Goal: Task Accomplishment & Management: Manage account settings

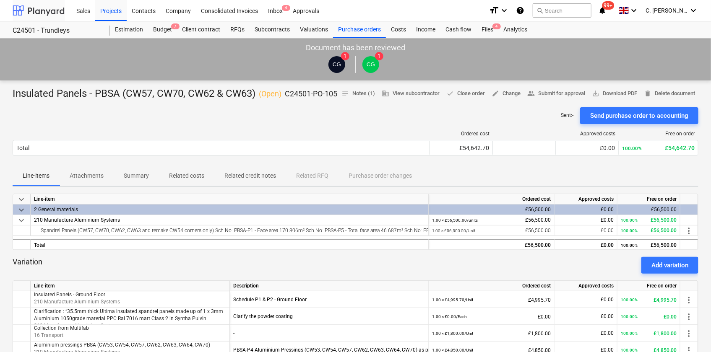
click at [21, 9] on div at bounding box center [39, 10] width 52 height 21
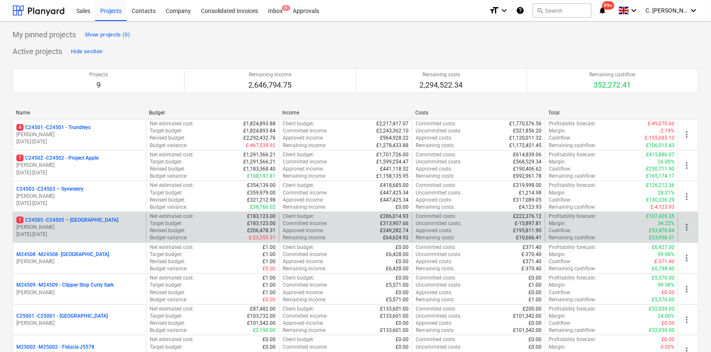
click at [57, 229] on p "[PERSON_NAME]" at bounding box center [79, 227] width 126 height 7
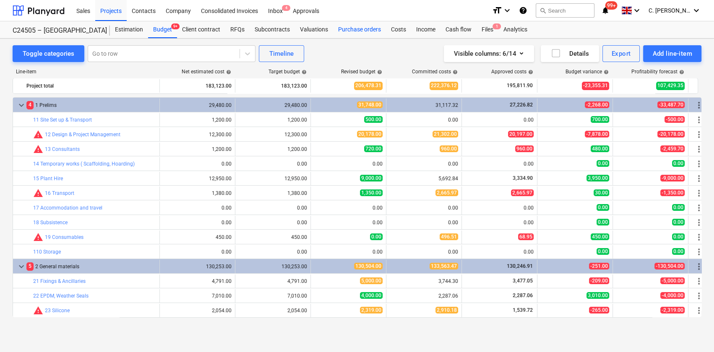
click at [354, 26] on div "Purchase orders" at bounding box center [359, 29] width 53 height 17
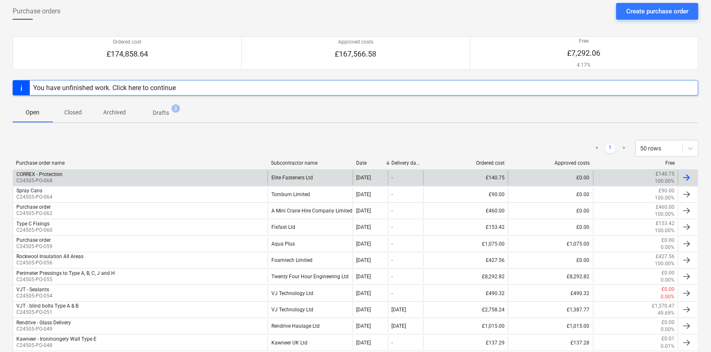
scroll to position [114, 0]
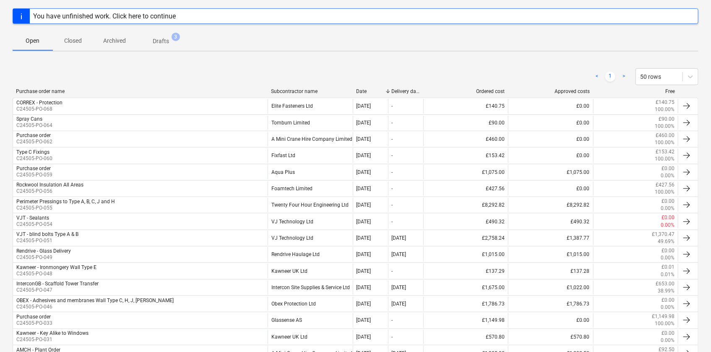
click at [286, 91] on div "Subcontractor name" at bounding box center [310, 91] width 78 height 6
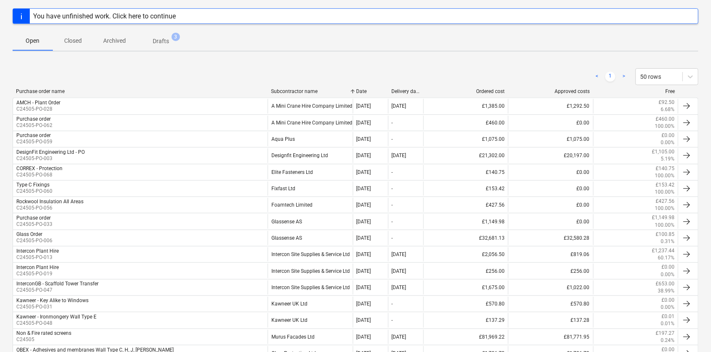
click at [67, 39] on p "Closed" at bounding box center [73, 40] width 20 height 9
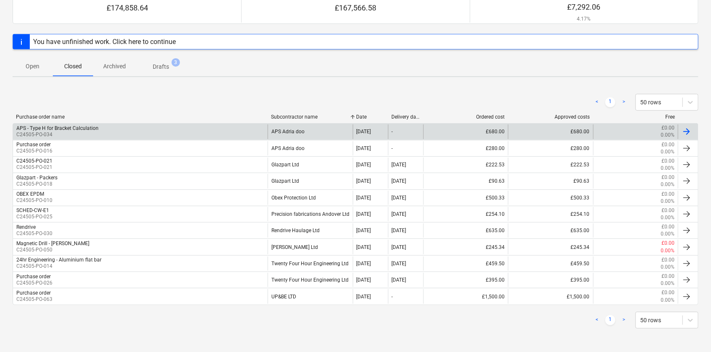
scroll to position [88, 0]
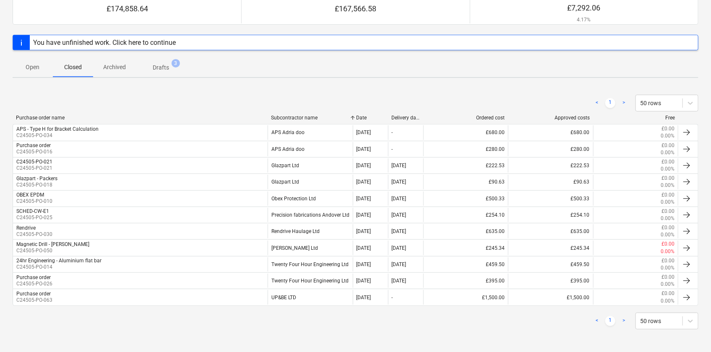
click at [278, 117] on div "Subcontractor name" at bounding box center [310, 118] width 78 height 6
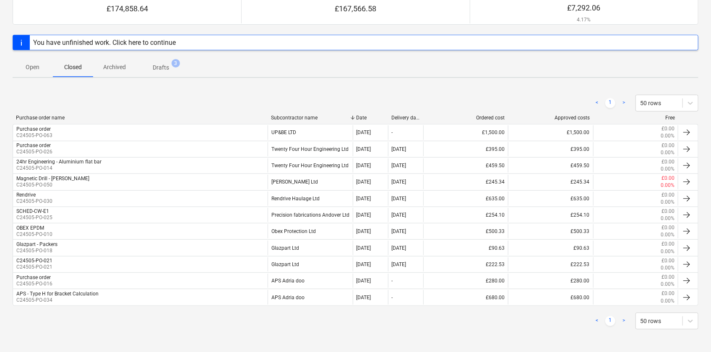
click at [117, 68] on p "Archived" at bounding box center [114, 67] width 23 height 9
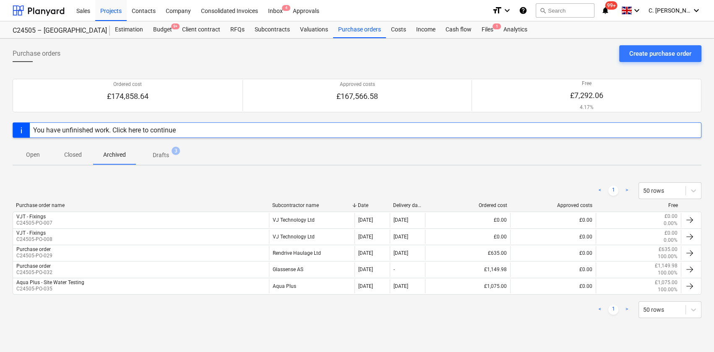
click at [288, 208] on div "Subcontractor name" at bounding box center [311, 206] width 79 height 6
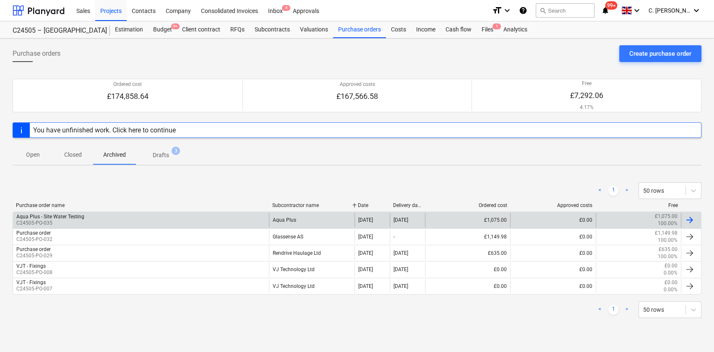
click at [296, 223] on div "Aqua Plus" at bounding box center [311, 220] width 85 height 14
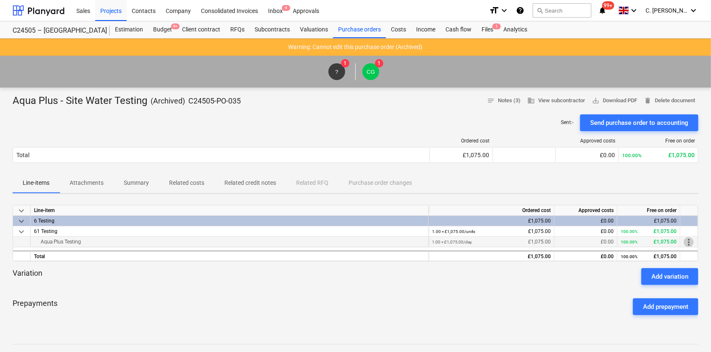
click at [689, 244] on span "more_vert" at bounding box center [689, 242] width 10 height 10
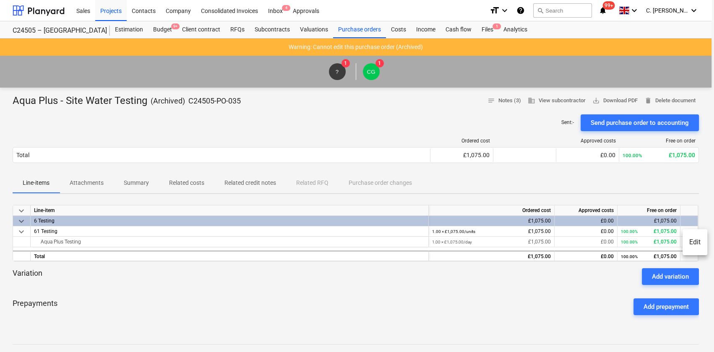
click at [693, 244] on li "Edit" at bounding box center [694, 242] width 25 height 19
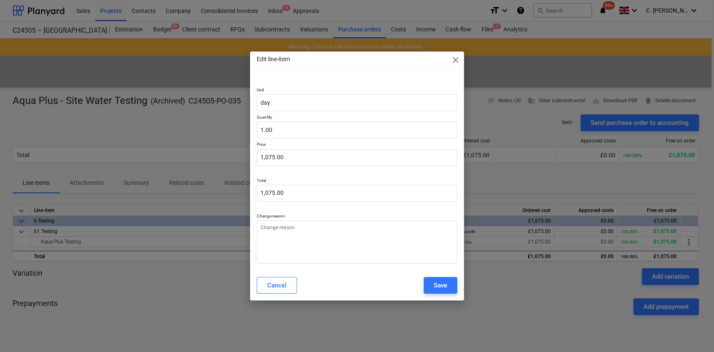
type textarea "x"
click at [452, 63] on span "close" at bounding box center [455, 60] width 10 height 10
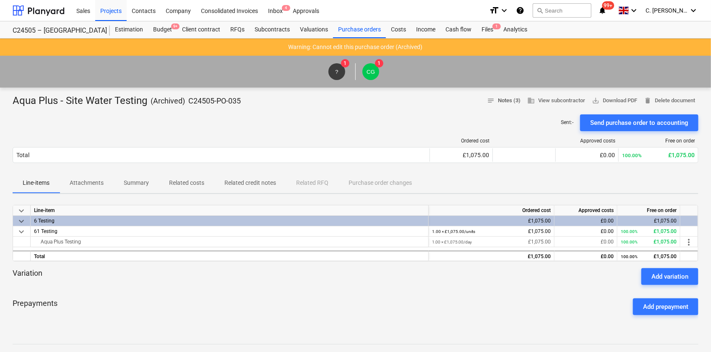
click at [487, 103] on span "notes" at bounding box center [491, 101] width 8 height 8
click at [614, 101] on span "save_alt Download PDF" at bounding box center [614, 101] width 45 height 10
click at [230, 108] on div at bounding box center [356, 111] width 686 height 7
click at [42, 29] on div "C24505 – [GEOGRAPHIC_DATA]" at bounding box center [56, 30] width 87 height 9
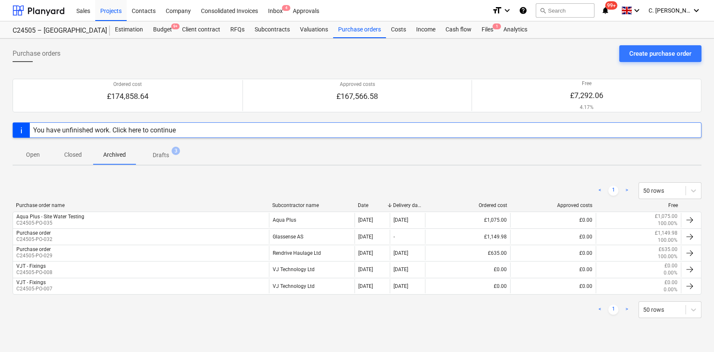
click at [69, 152] on p "Closed" at bounding box center [73, 155] width 20 height 9
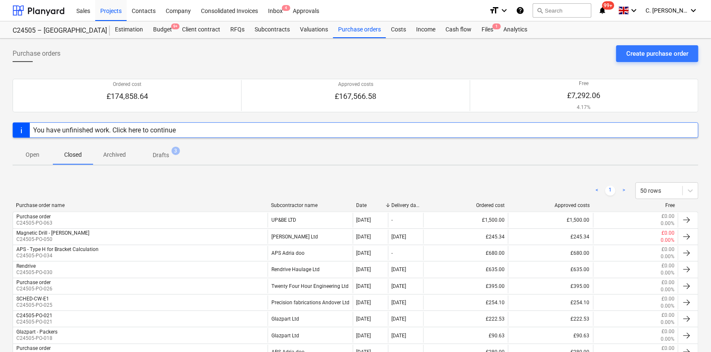
click at [36, 158] on p "Open" at bounding box center [33, 155] width 20 height 9
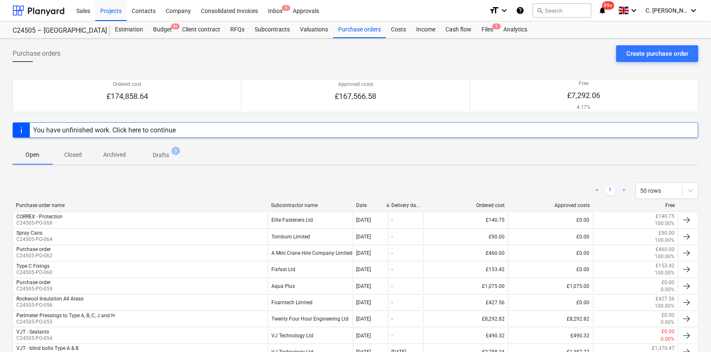
click at [302, 205] on div "Subcontractor name" at bounding box center [310, 206] width 78 height 6
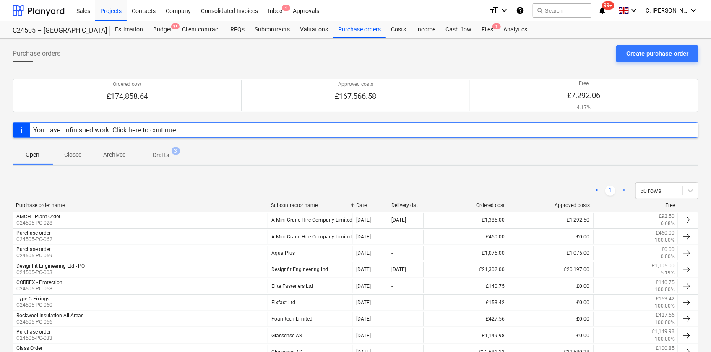
click at [302, 205] on div "Subcontractor name" at bounding box center [310, 206] width 78 height 6
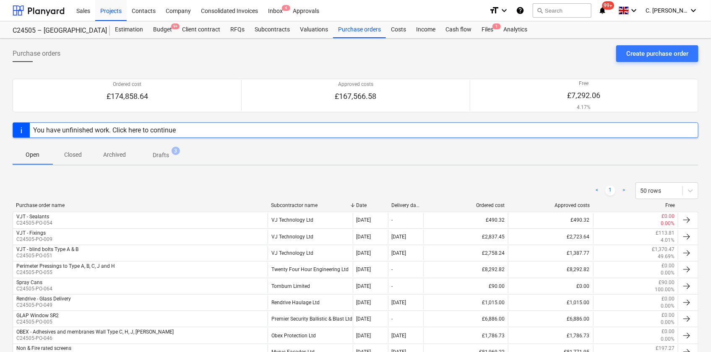
click at [302, 205] on div "Subcontractor name" at bounding box center [310, 206] width 78 height 6
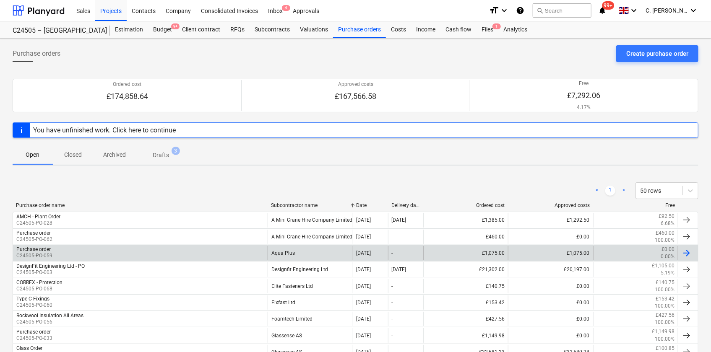
click at [55, 252] on div "Purchase order C24505-PO-059" at bounding box center [140, 253] width 255 height 14
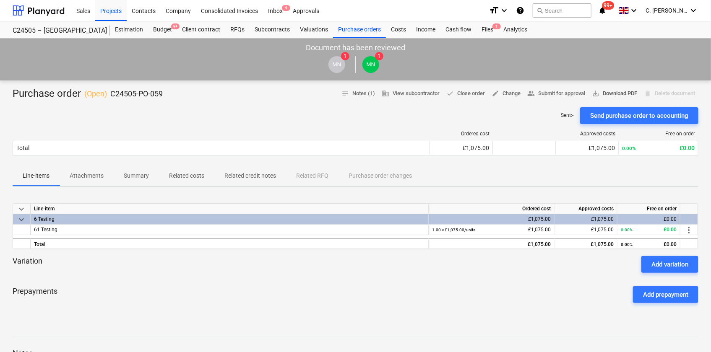
click at [623, 94] on span "save_alt Download PDF" at bounding box center [614, 94] width 45 height 10
drag, startPoint x: 46, startPoint y: 9, endPoint x: 51, endPoint y: 10, distance: 5.6
click at [46, 9] on div at bounding box center [39, 10] width 52 height 21
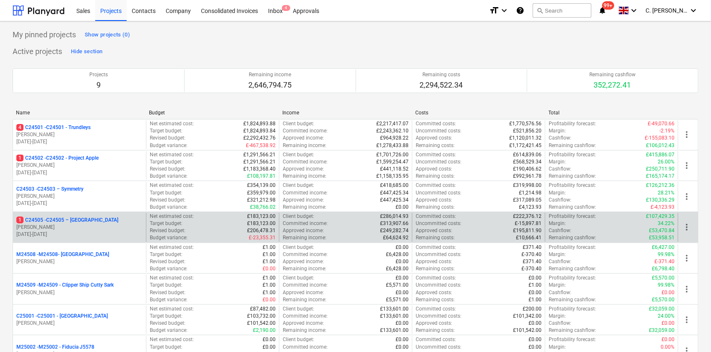
click at [75, 219] on p "1 C24505 - C24505 – [GEOGRAPHIC_DATA]" at bounding box center [67, 220] width 102 height 7
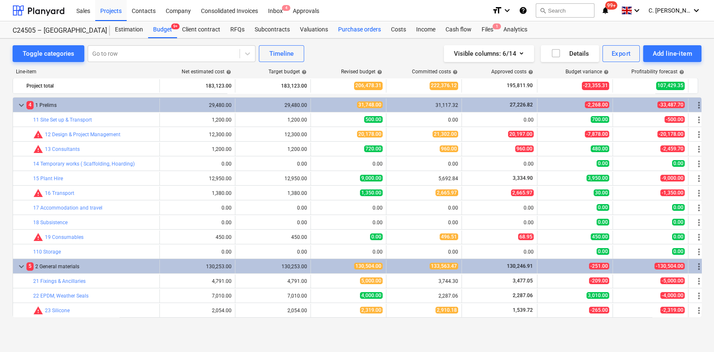
click at [339, 33] on div "Purchase orders" at bounding box center [359, 29] width 53 height 17
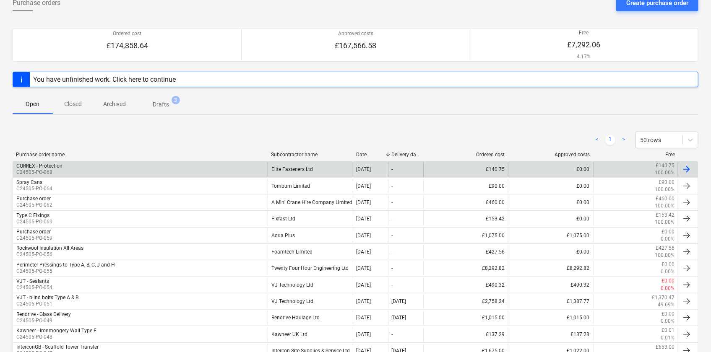
scroll to position [76, 0]
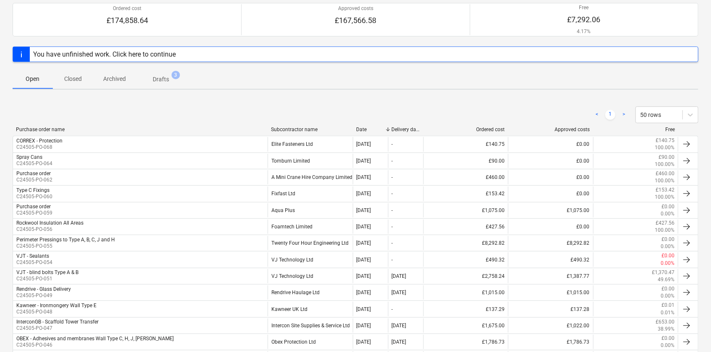
click at [81, 81] on p "Closed" at bounding box center [73, 79] width 20 height 9
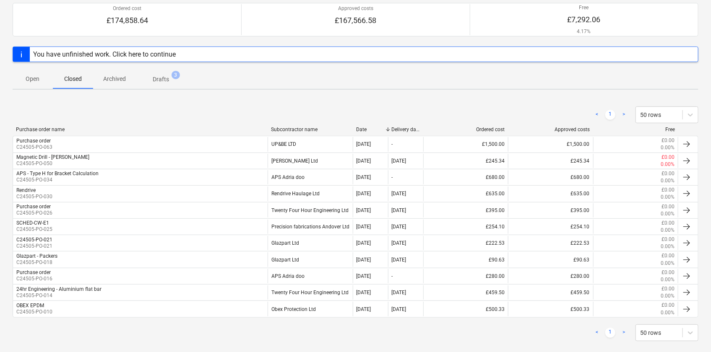
click at [110, 79] on p "Archived" at bounding box center [114, 79] width 23 height 9
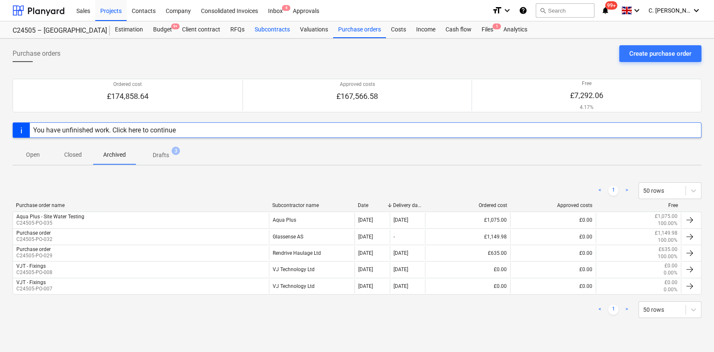
click at [268, 29] on div "Subcontracts" at bounding box center [272, 29] width 45 height 17
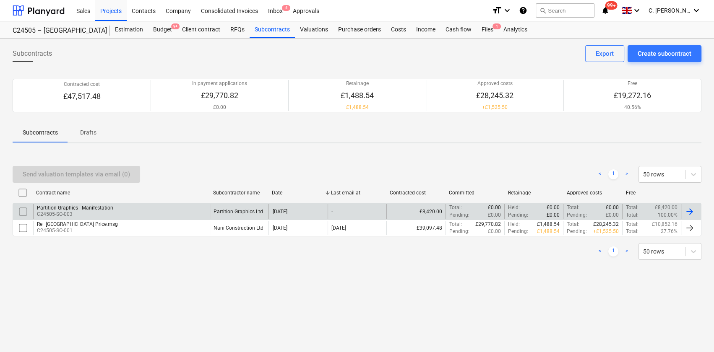
click at [77, 209] on div "Partition Graphics - Manifestation" at bounding box center [75, 208] width 76 height 6
